Goal: Task Accomplishment & Management: Manage account settings

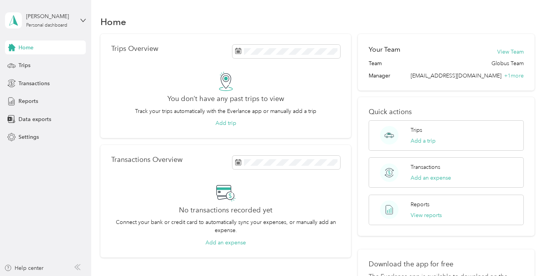
click at [78, 17] on div "[PERSON_NAME] Personal dashboard" at bounding box center [45, 20] width 81 height 27
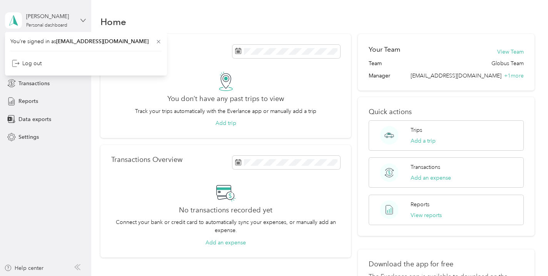
click at [81, 18] on icon at bounding box center [82, 20] width 5 height 5
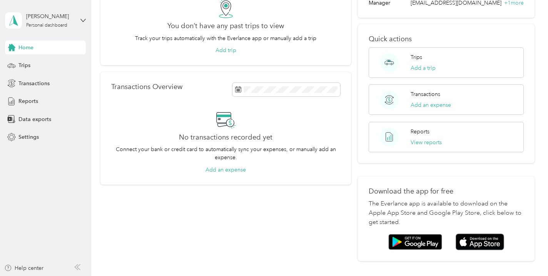
scroll to position [79, 0]
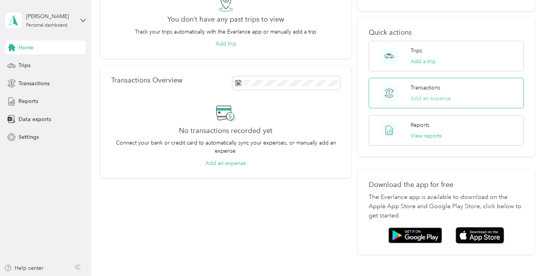
click at [420, 97] on button "Add an expense" at bounding box center [431, 98] width 40 height 8
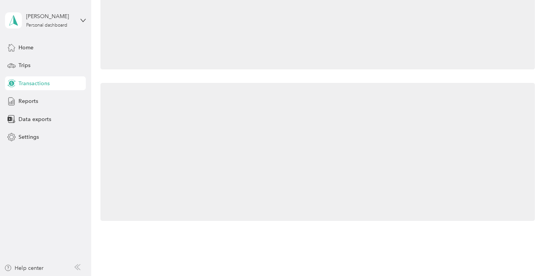
scroll to position [79, 0]
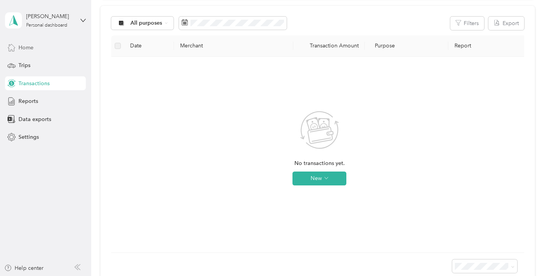
click at [48, 49] on div "Home" at bounding box center [45, 47] width 81 height 14
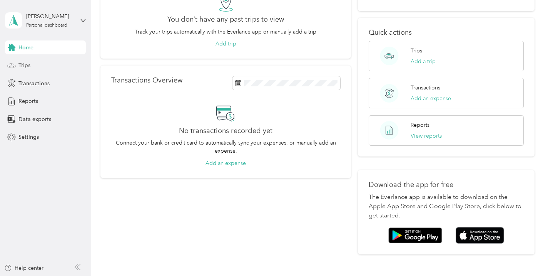
click at [44, 65] on div "Trips" at bounding box center [45, 66] width 81 height 14
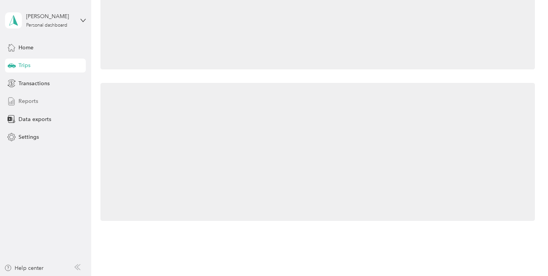
scroll to position [79, 0]
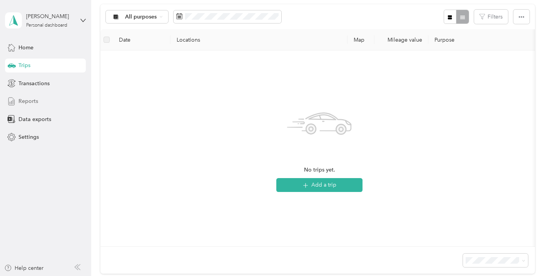
click at [44, 99] on div "Reports" at bounding box center [45, 101] width 81 height 14
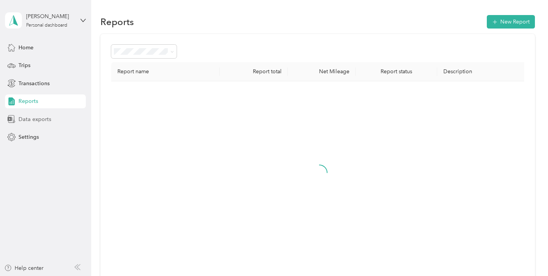
click at [44, 116] on span "Data exports" at bounding box center [34, 119] width 33 height 8
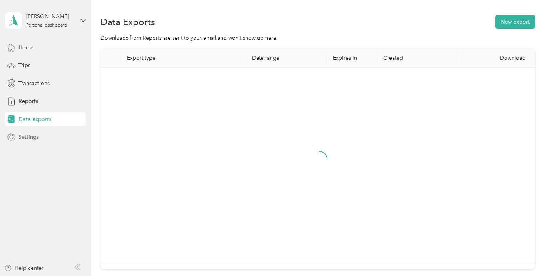
click at [44, 130] on div "Settings" at bounding box center [45, 137] width 81 height 14
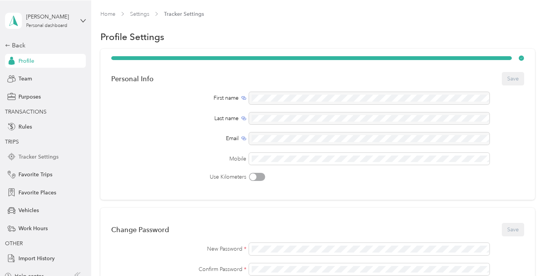
scroll to position [8, 0]
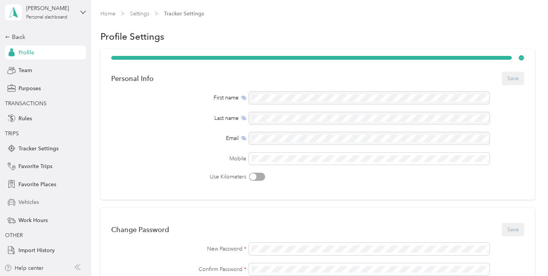
click at [33, 198] on div "Vehicles" at bounding box center [45, 202] width 81 height 14
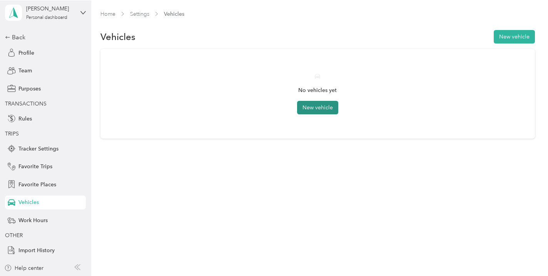
scroll to position [8, 0]
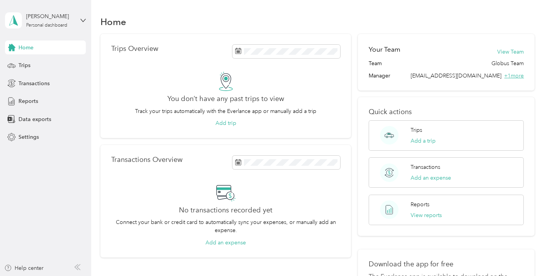
click at [519, 76] on span "+ 1 more" at bounding box center [514, 75] width 20 height 7
click at [518, 54] on button "View Team" at bounding box center [510, 52] width 27 height 8
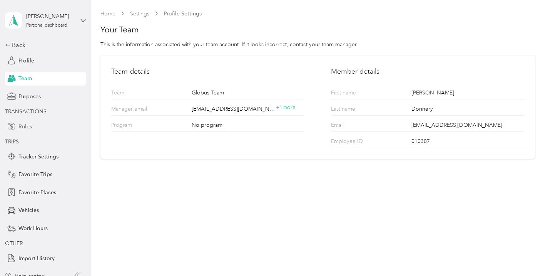
click at [27, 123] on span "Rules" at bounding box center [24, 126] width 13 height 8
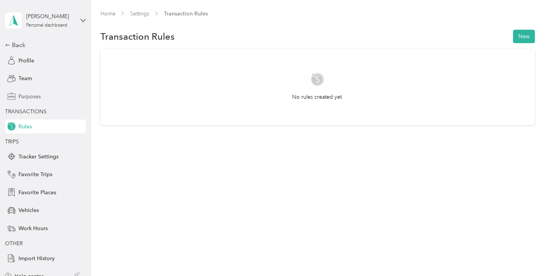
click at [30, 94] on span "Purposes" at bounding box center [29, 96] width 22 height 8
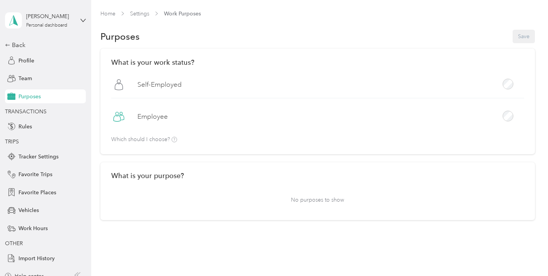
click at [175, 139] on icon at bounding box center [174, 139] width 5 height 5
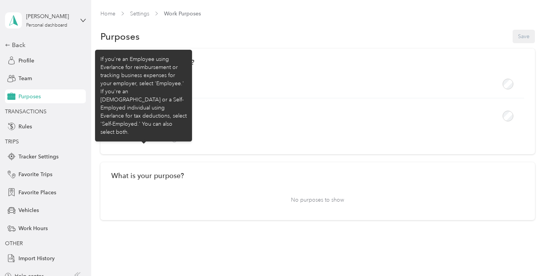
click at [175, 139] on icon at bounding box center [174, 139] width 5 height 5
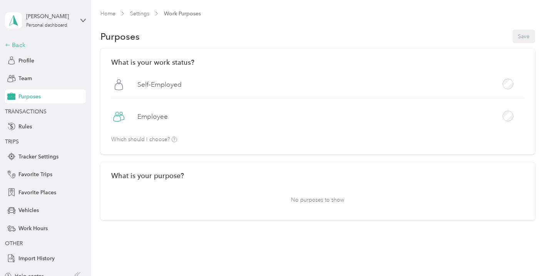
click at [13, 43] on div "Back" at bounding box center [43, 44] width 77 height 9
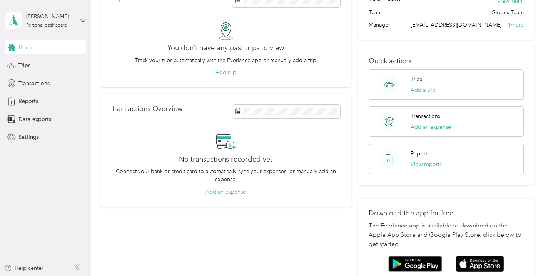
scroll to position [29, 0]
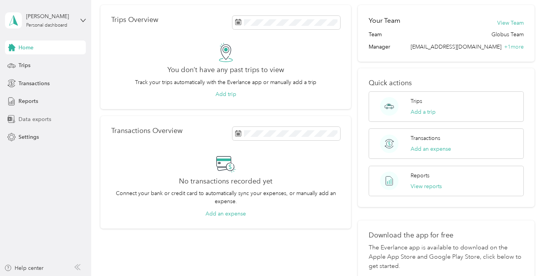
click at [38, 117] on span "Data exports" at bounding box center [34, 119] width 33 height 8
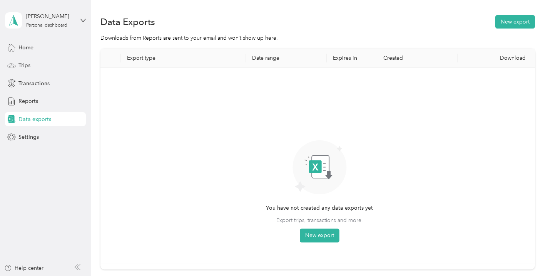
click at [28, 65] on span "Trips" at bounding box center [24, 65] width 12 height 8
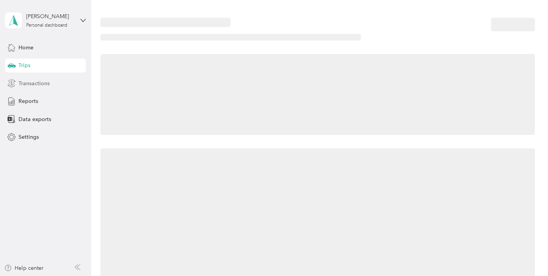
click at [28, 82] on span "Transactions" at bounding box center [33, 83] width 31 height 8
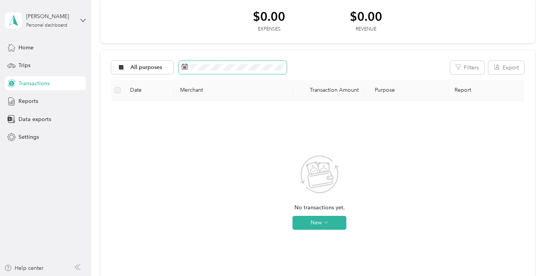
scroll to position [36, 0]
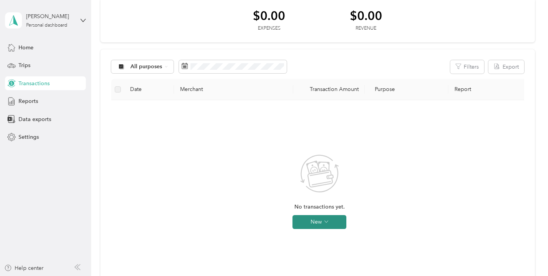
click at [328, 223] on button "New" at bounding box center [320, 222] width 54 height 14
click at [334, 141] on div "No transactions yet. New" at bounding box center [319, 197] width 404 height 183
click at [33, 134] on span "Settings" at bounding box center [28, 137] width 20 height 8
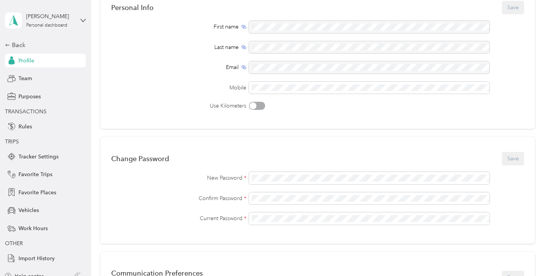
scroll to position [72, 0]
click at [268, 174] on div "New Password * Confirm Password * Current Password *" at bounding box center [317, 197] width 413 height 53
drag, startPoint x: 299, startPoint y: 184, endPoint x: 237, endPoint y: 175, distance: 62.2
click at [237, 175] on div "New Password *" at bounding box center [317, 177] width 413 height 12
click at [249, 196] on div "Confirm Password *" at bounding box center [317, 197] width 413 height 12
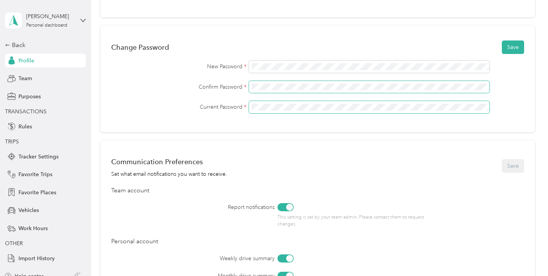
scroll to position [182, 0]
click at [521, 49] on button "Save" at bounding box center [513, 46] width 22 height 13
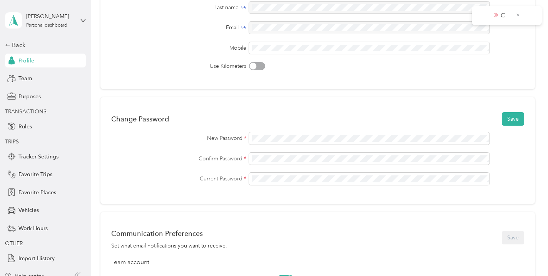
scroll to position [111, 0]
click at [511, 120] on button "Save" at bounding box center [513, 117] width 22 height 13
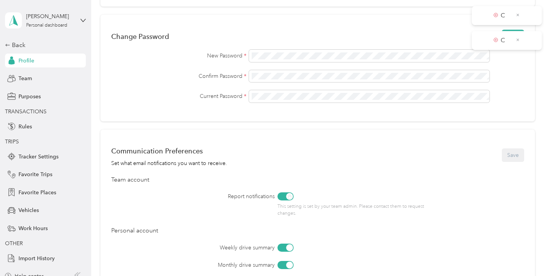
scroll to position [191, 0]
click at [246, 56] on div "New Password *" at bounding box center [317, 57] width 413 height 12
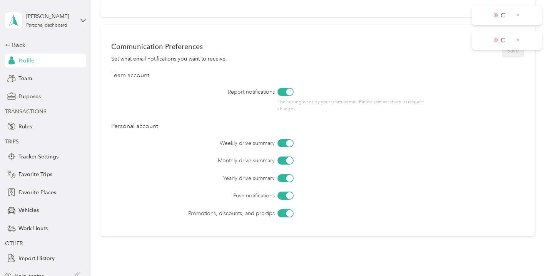
scroll to position [280, 0]
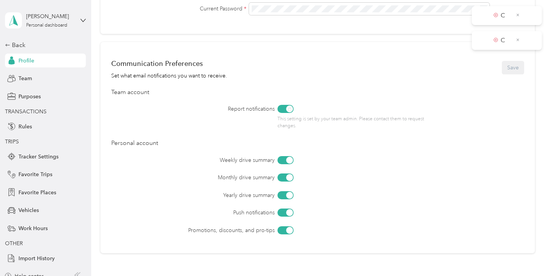
click at [352, 171] on div "Weekly drive summary Monthly drive summary Yearly drive summary Push notificati…" at bounding box center [317, 195] width 413 height 78
click at [516, 40] on icon at bounding box center [518, 39] width 4 height 7
click at [519, 12] on icon at bounding box center [518, 15] width 4 height 7
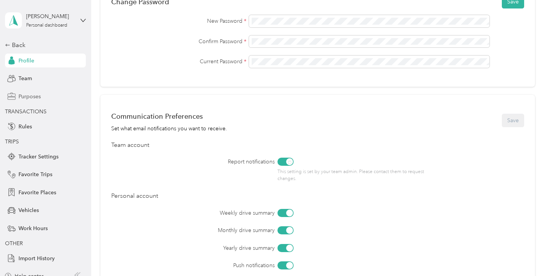
click at [33, 99] on span "Purposes" at bounding box center [29, 96] width 22 height 8
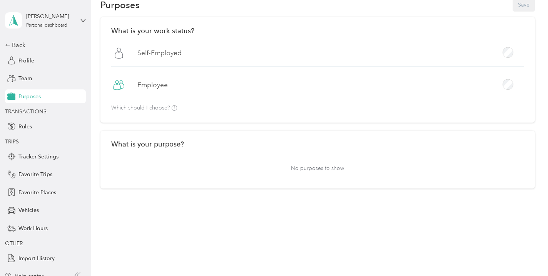
scroll to position [8, 0]
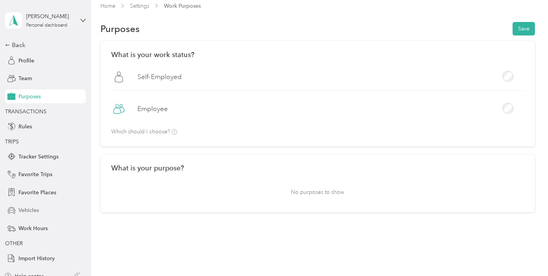
click at [31, 209] on span "Vehicles" at bounding box center [28, 210] width 20 height 8
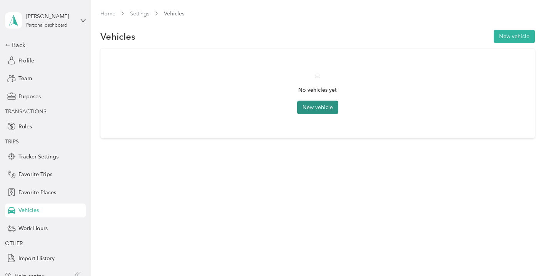
click at [322, 109] on button "New vehicle" at bounding box center [317, 106] width 41 height 13
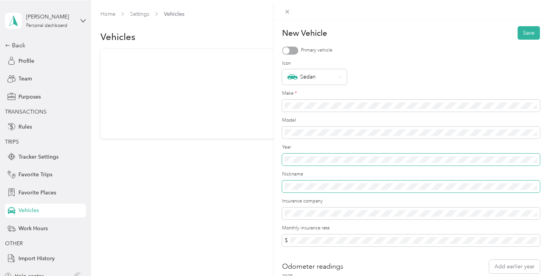
scroll to position [52, 0]
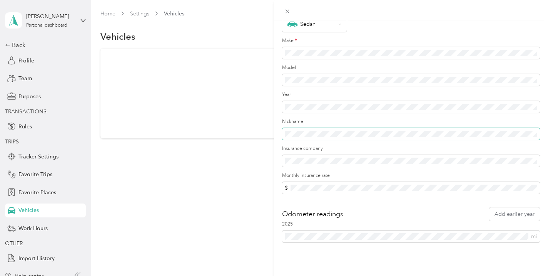
click at [312, 129] on span at bounding box center [411, 134] width 258 height 12
click at [331, 228] on div "2025 mi" at bounding box center [411, 232] width 258 height 22
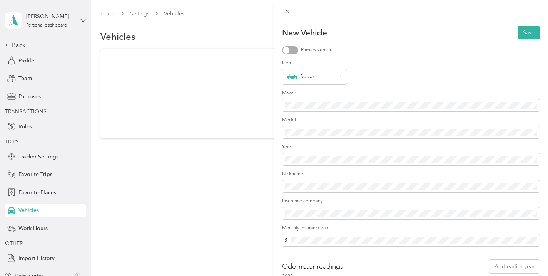
click at [286, 53] on div at bounding box center [286, 50] width 7 height 7
click at [319, 78] on div "Sedan" at bounding box center [312, 77] width 48 height 10
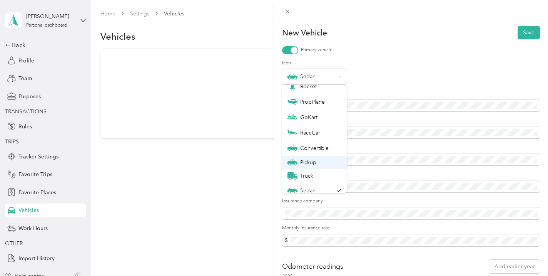
scroll to position [27, 0]
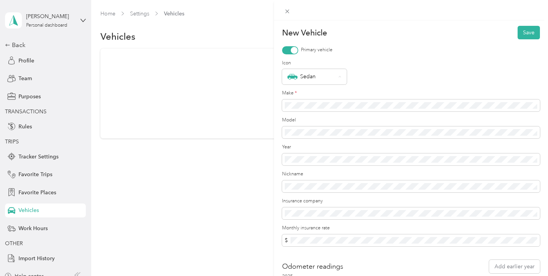
click at [306, 182] on div "Sedan" at bounding box center [311, 185] width 46 height 10
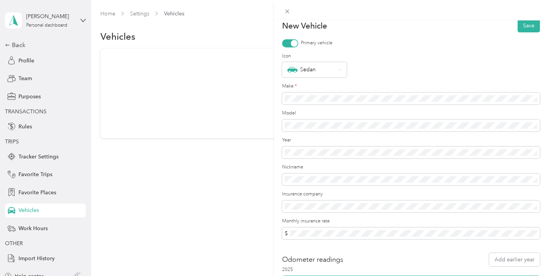
scroll to position [0, 0]
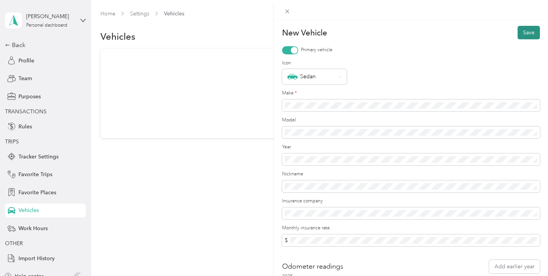
click at [532, 36] on button "Save" at bounding box center [529, 32] width 22 height 13
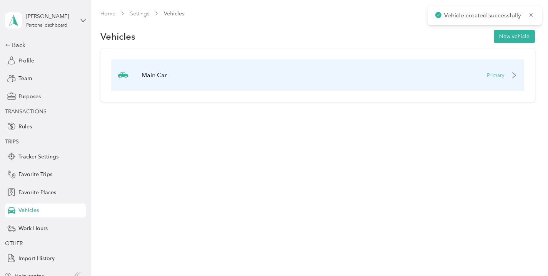
click at [186, 71] on div "Main Car Primary" at bounding box center [317, 75] width 413 height 32
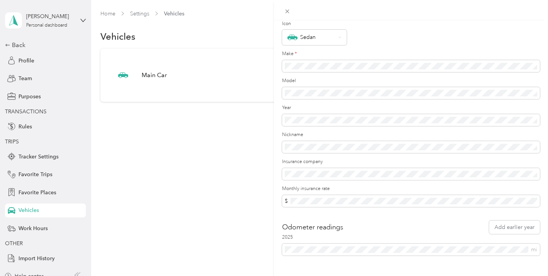
scroll to position [37, 0]
click at [142, 133] on div "Update Vehicle Save Primary vehicle Icon Sedan Make * Model Year Nickname Insur…" at bounding box center [274, 138] width 548 height 276
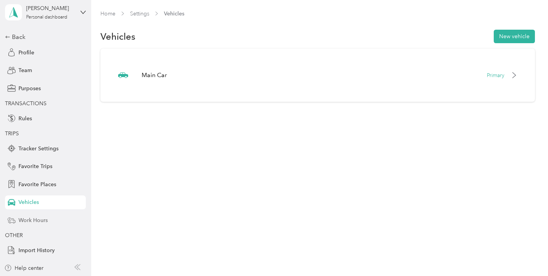
scroll to position [0, 0]
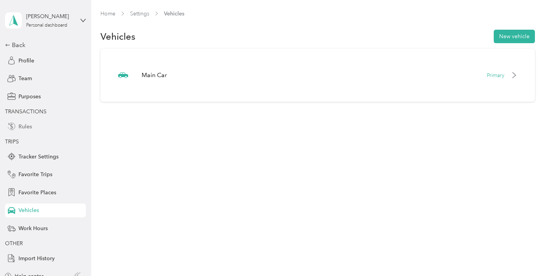
click at [26, 129] on span "Rules" at bounding box center [24, 126] width 13 height 8
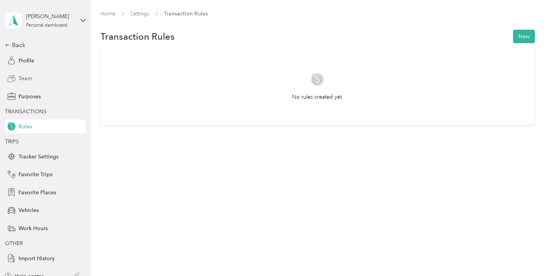
click at [30, 76] on span "Team" at bounding box center [24, 78] width 13 height 8
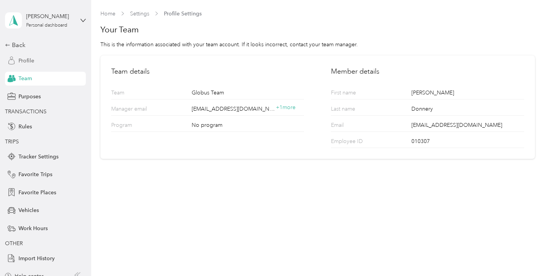
click at [38, 55] on div "Profile" at bounding box center [45, 61] width 81 height 14
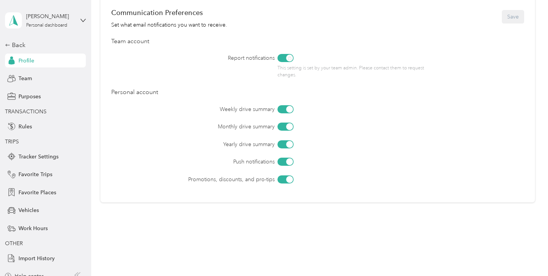
scroll to position [335, 0]
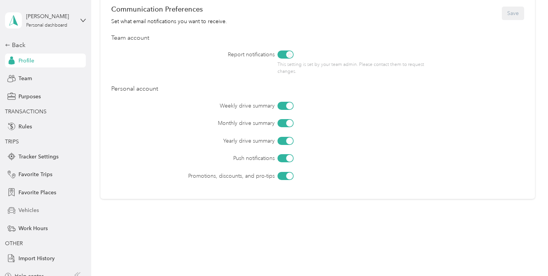
click at [33, 211] on span "Vehicles" at bounding box center [28, 210] width 20 height 8
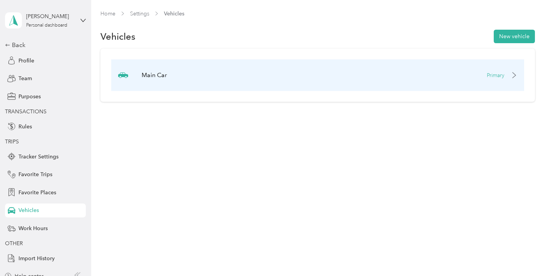
click at [261, 75] on div "Main Car Primary" at bounding box center [317, 75] width 413 height 32
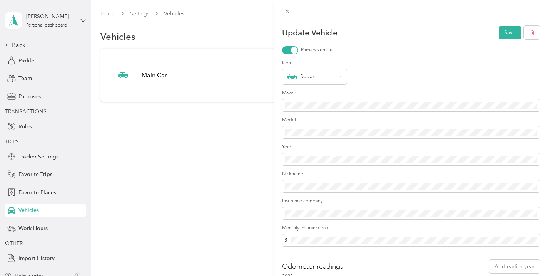
click at [239, 130] on div "Update Vehicle Save Primary vehicle Icon Sedan Make * Model Year Nickname Insur…" at bounding box center [274, 138] width 548 height 276
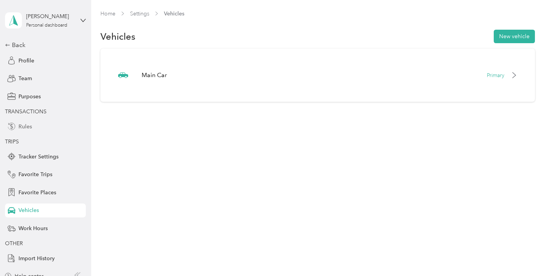
click at [27, 128] on span "Rules" at bounding box center [24, 126] width 13 height 8
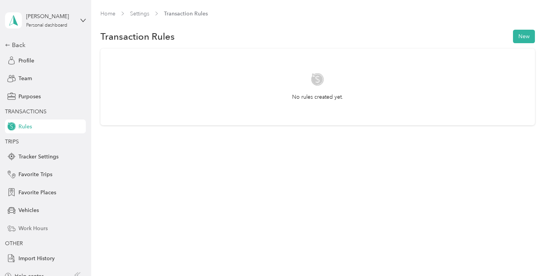
scroll to position [8, 0]
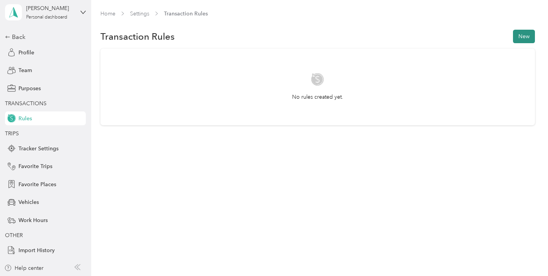
click at [526, 34] on button "New" at bounding box center [524, 36] width 22 height 13
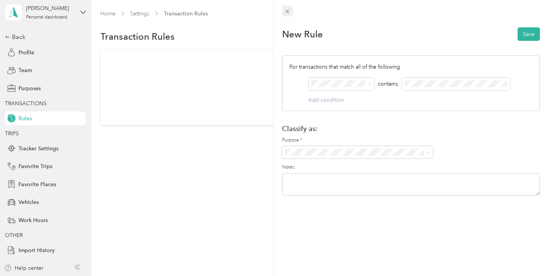
click at [285, 12] on icon at bounding box center [287, 11] width 7 height 7
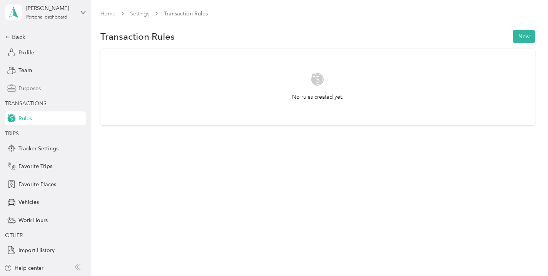
click at [32, 88] on span "Purposes" at bounding box center [29, 88] width 22 height 8
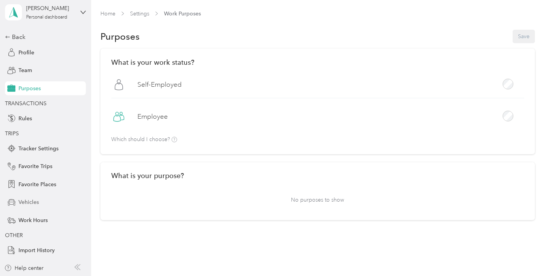
click at [36, 199] on span "Vehicles" at bounding box center [28, 202] width 20 height 8
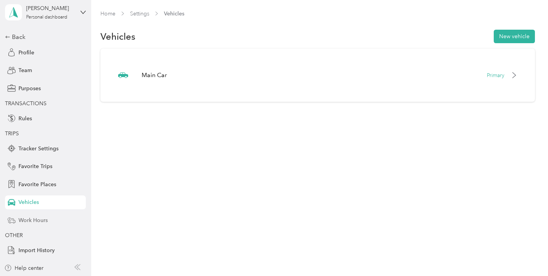
click at [34, 217] on span "Work Hours" at bounding box center [32, 220] width 29 height 8
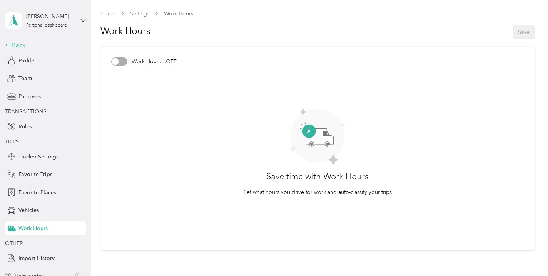
click at [17, 42] on div "Back" at bounding box center [43, 44] width 77 height 9
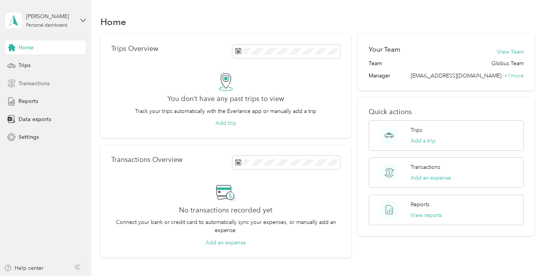
click at [23, 84] on span "Transactions" at bounding box center [33, 83] width 31 height 8
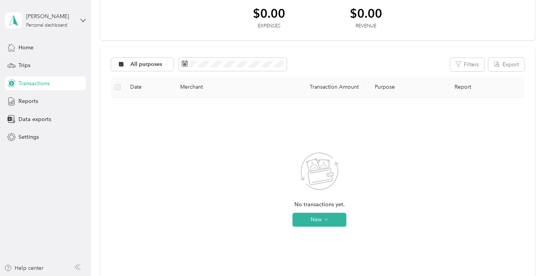
scroll to position [40, 0]
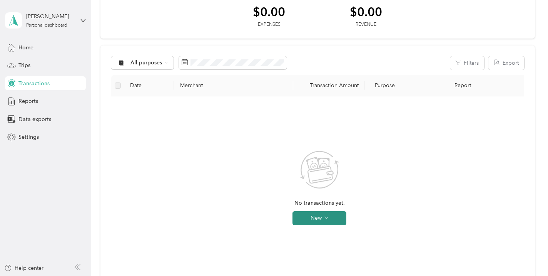
click at [320, 215] on button "New" at bounding box center [320, 218] width 54 height 14
click at [321, 230] on span "Expense" at bounding box center [330, 233] width 21 height 8
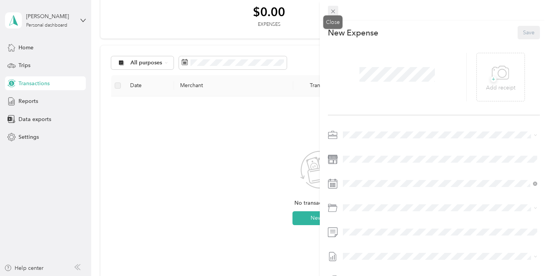
click at [331, 11] on icon at bounding box center [333, 11] width 7 height 7
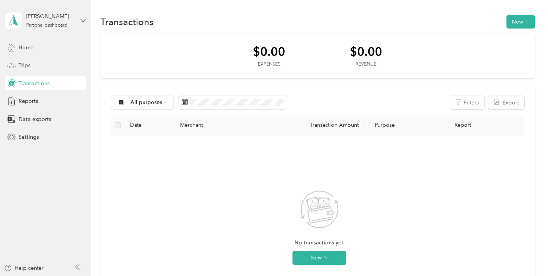
click at [33, 67] on div "Trips" at bounding box center [45, 66] width 81 height 14
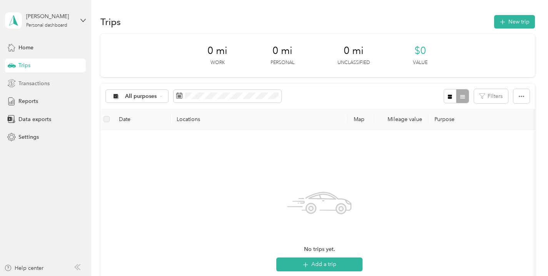
click at [33, 81] on span "Transactions" at bounding box center [33, 83] width 31 height 8
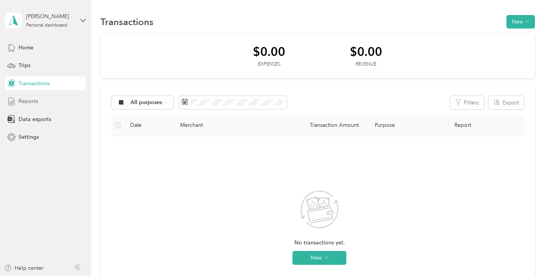
click at [30, 102] on span "Reports" at bounding box center [28, 101] width 20 height 8
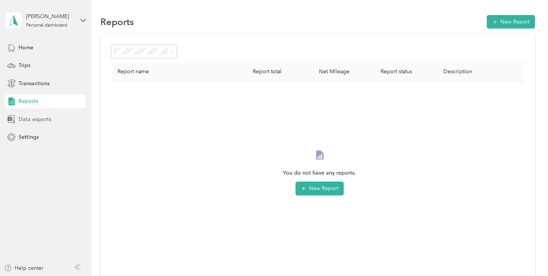
click at [29, 117] on span "Data exports" at bounding box center [34, 119] width 33 height 8
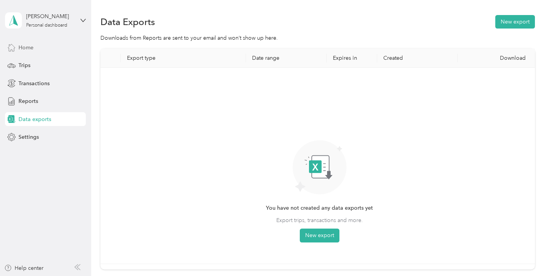
click at [16, 47] on div "Home" at bounding box center [45, 47] width 81 height 14
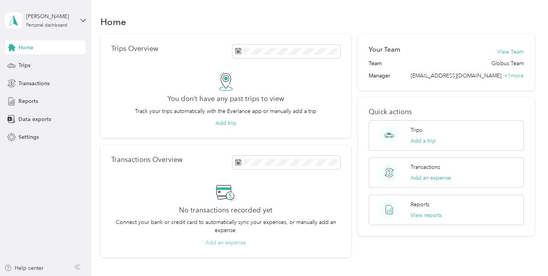
click at [232, 241] on button "Add an expense" at bounding box center [226, 242] width 40 height 8
